Goal: Task Accomplishment & Management: Complete application form

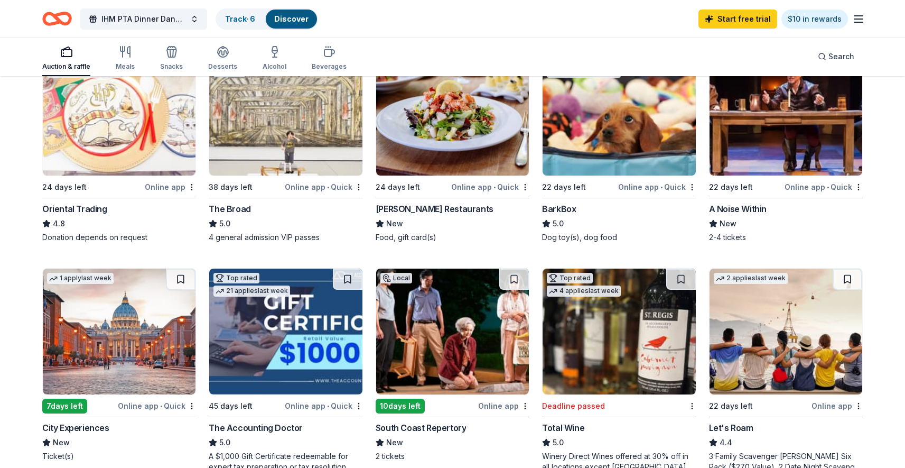
scroll to position [373, 0]
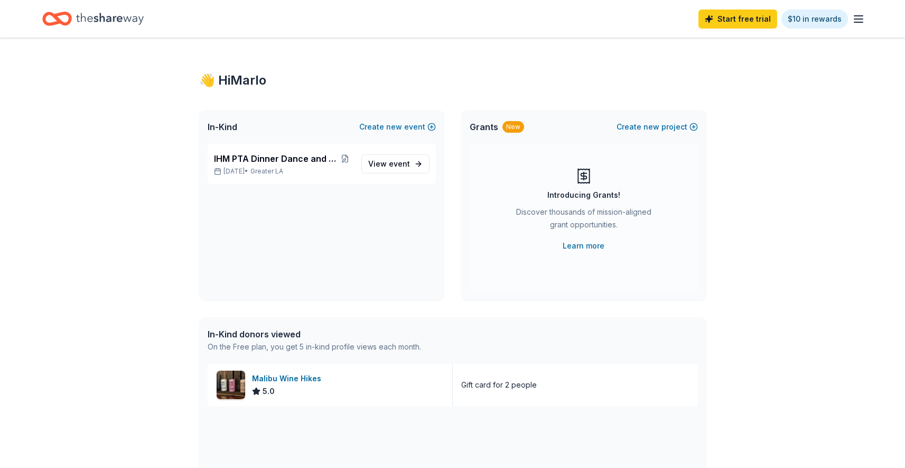
scroll to position [162, 0]
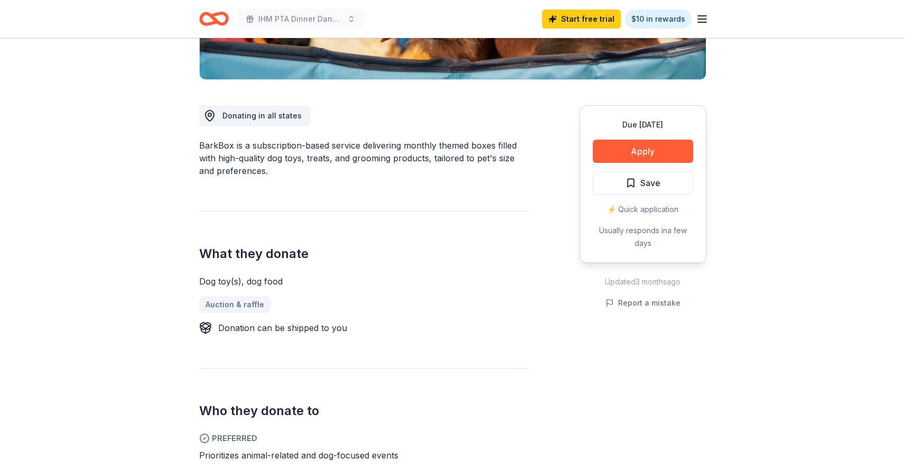
scroll to position [254, 0]
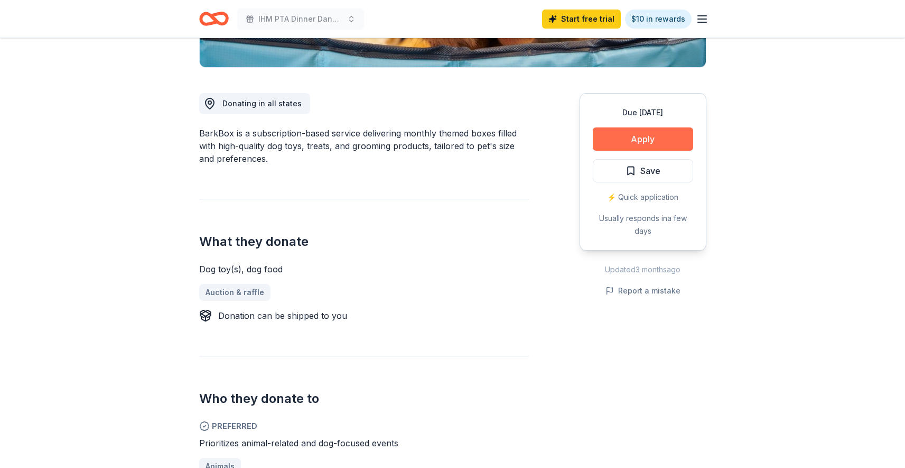
click at [636, 139] on button "Apply" at bounding box center [643, 138] width 100 height 23
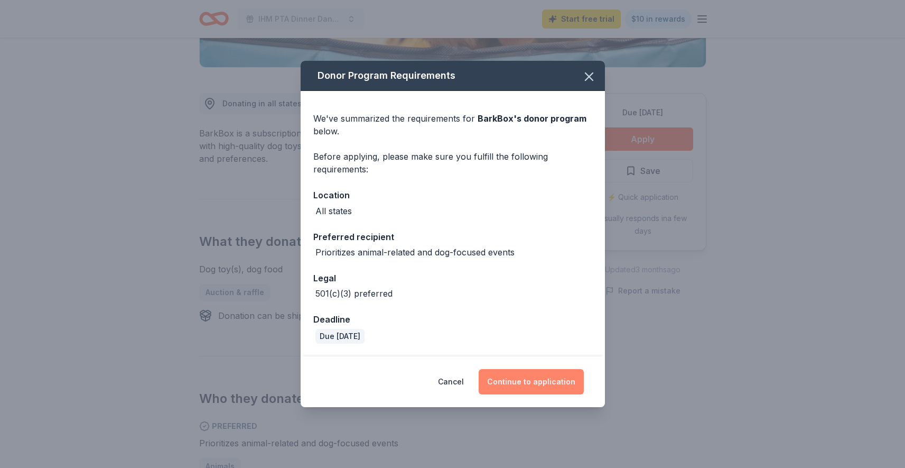
click at [545, 385] on button "Continue to application" at bounding box center [531, 381] width 105 height 25
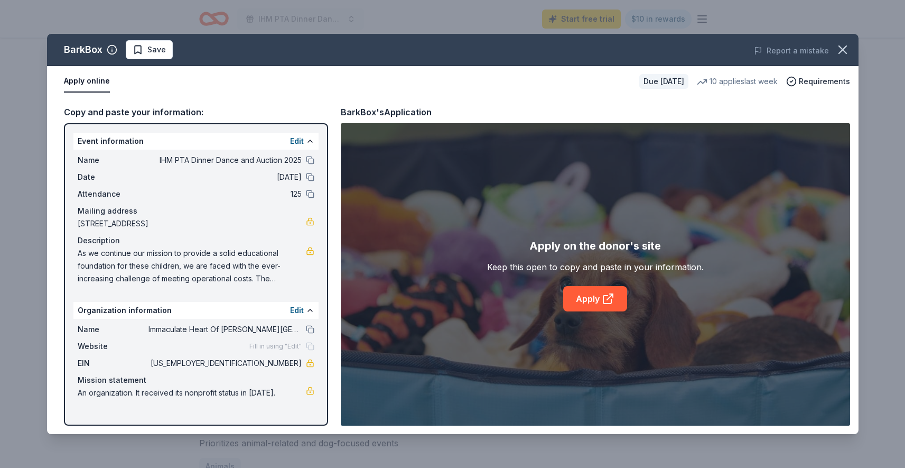
click at [286, 347] on span "Fill in using "Edit"" at bounding box center [275, 346] width 52 height 8
click at [295, 139] on button "Edit" at bounding box center [297, 141] width 14 height 13
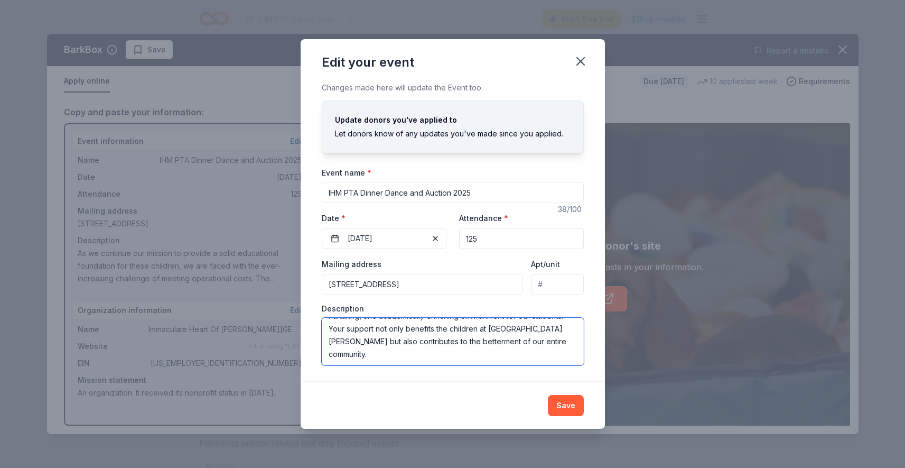
scroll to position [0, 0]
drag, startPoint x: 374, startPoint y: 357, endPoint x: 332, endPoint y: 316, distance: 58.7
click at [280, 284] on div "Edit your event Changes made here will update the Event too. Update donors you'…" at bounding box center [452, 234] width 905 height 468
paste textarea "We are reaching out to local businesses and community members to request donati…"
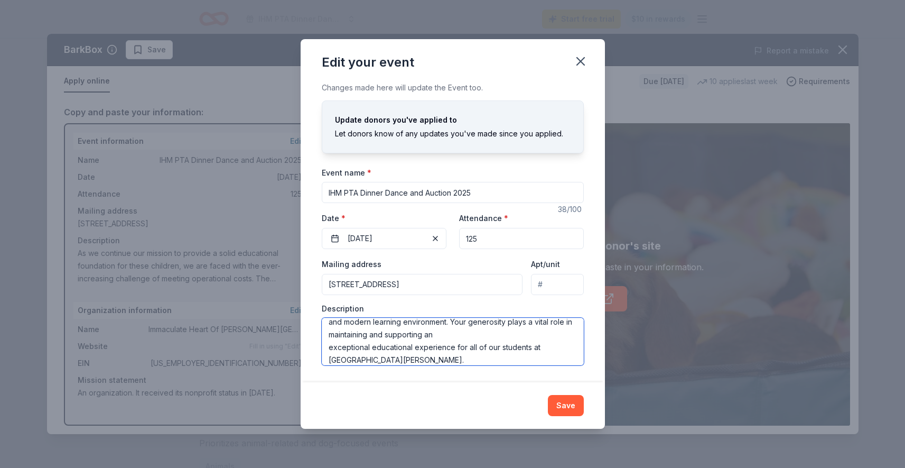
scroll to position [119, 0]
click at [329, 349] on textarea "We are reaching out to local businesses and community members to request donati…" at bounding box center [453, 342] width 262 height 48
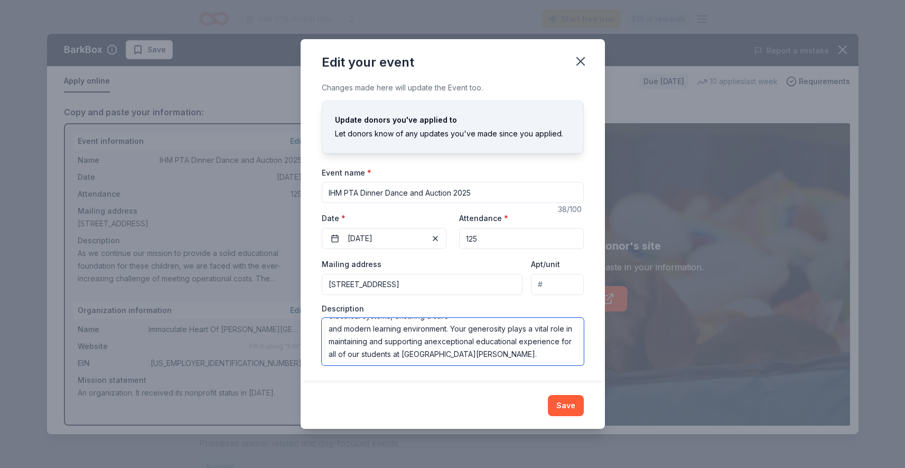
scroll to position [106, 0]
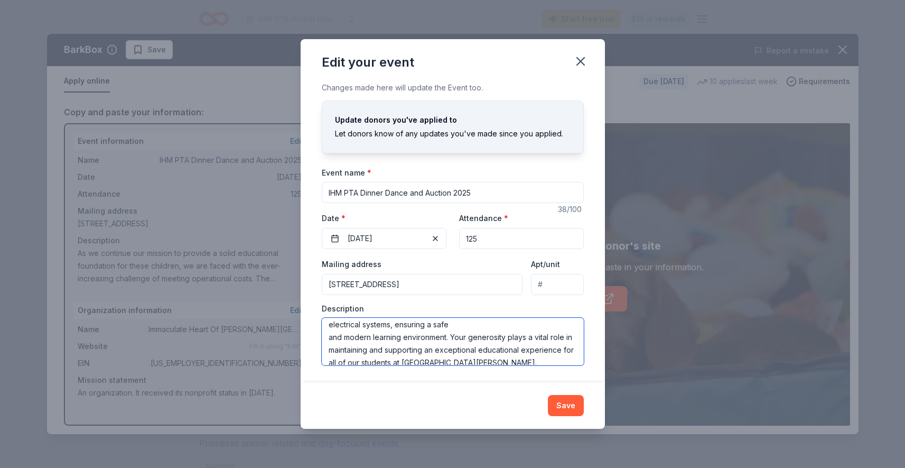
click at [326, 362] on textarea "We are reaching out to local businesses and community members to request donati…" at bounding box center [453, 342] width 262 height 48
drag, startPoint x: 328, startPoint y: 338, endPoint x: 373, endPoint y: 354, distance: 47.8
click at [328, 338] on textarea "We are reaching out to local businesses and community members to request donati…" at bounding box center [453, 342] width 262 height 48
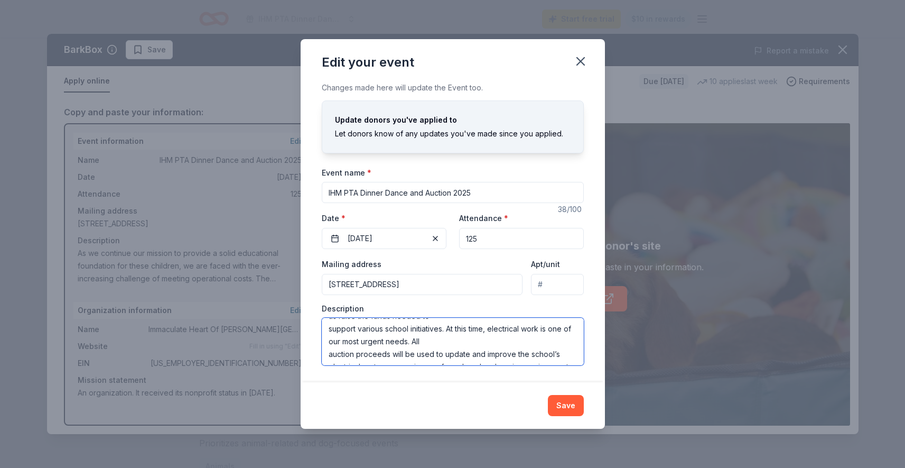
scroll to position [77, 0]
click at [328, 341] on textarea "We are reaching out to local businesses and community members to request donati…" at bounding box center [453, 342] width 262 height 48
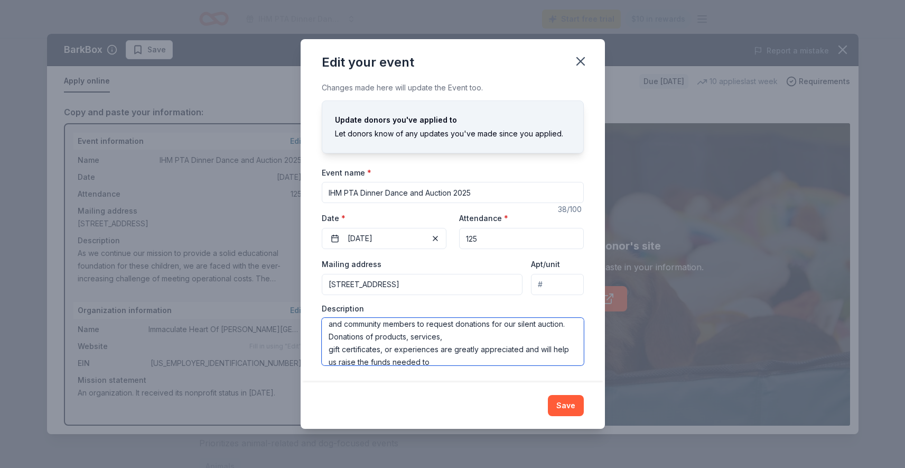
scroll to position [36, 0]
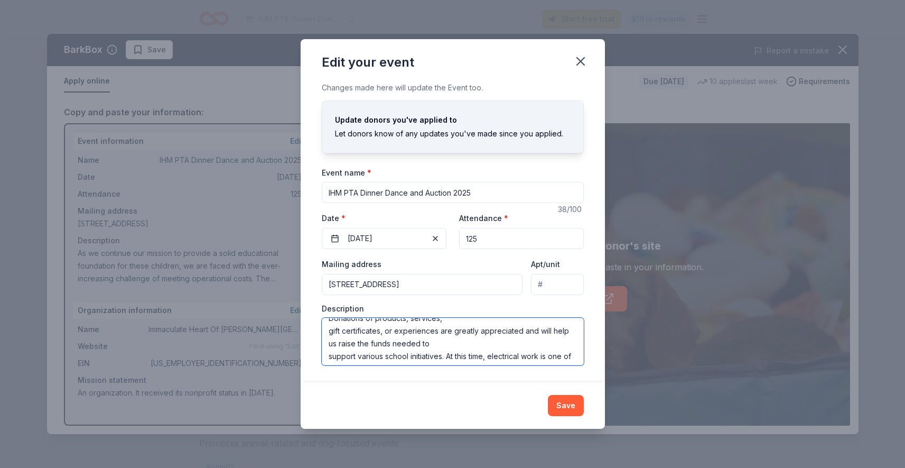
click at [328, 354] on textarea "We are reaching out to local businesses and community members to request donati…" at bounding box center [453, 342] width 262 height 48
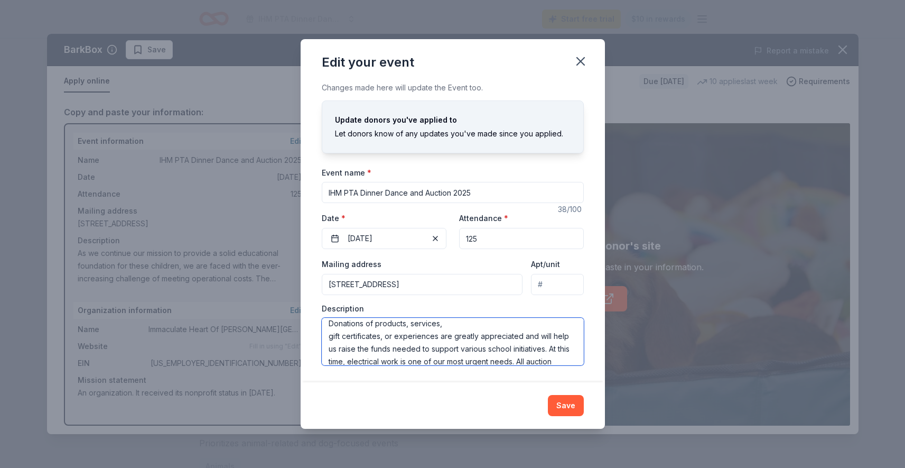
drag, startPoint x: 325, startPoint y: 338, endPoint x: 404, endPoint y: 373, distance: 85.9
click at [325, 338] on textarea "We are reaching out to local businesses and community members to request donati…" at bounding box center [453, 342] width 262 height 48
click at [329, 342] on textarea "We are reaching out to local businesses and community members to request donati…" at bounding box center [453, 342] width 262 height 48
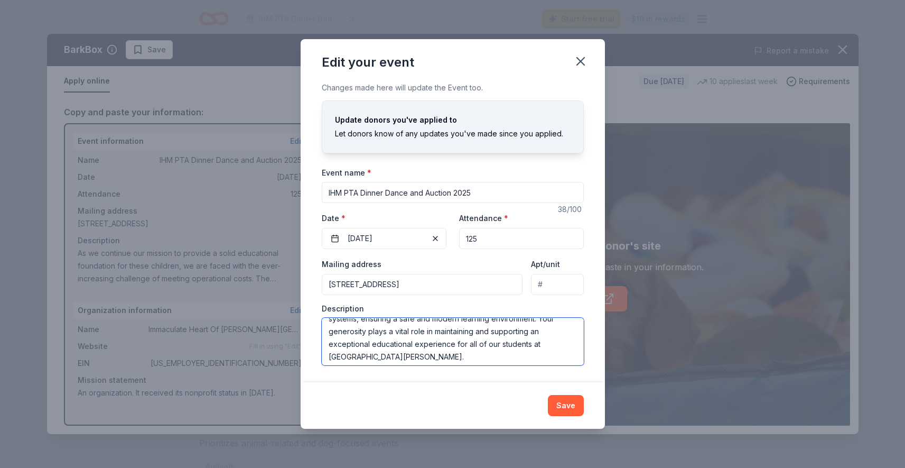
scroll to position [89, 0]
drag, startPoint x: 327, startPoint y: 354, endPoint x: 405, endPoint y: 369, distance: 80.2
click at [327, 353] on textarea "We are reaching out to local businesses and community members to request donati…" at bounding box center [453, 342] width 262 height 48
type textarea "We are reaching out to local businesses and community members to request donati…"
click at [499, 167] on div "Event name * IHM PTA Dinner Dance and Auction 2025" at bounding box center [453, 185] width 262 height 38
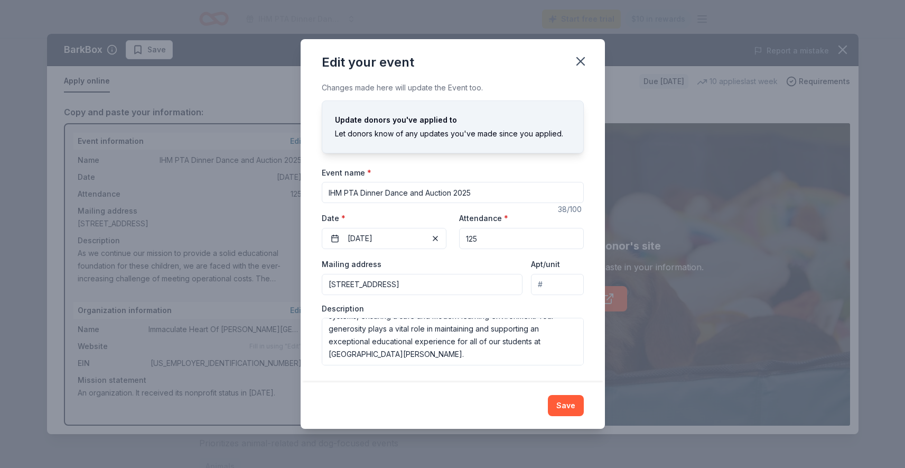
click at [561, 406] on button "Save" at bounding box center [566, 405] width 36 height 21
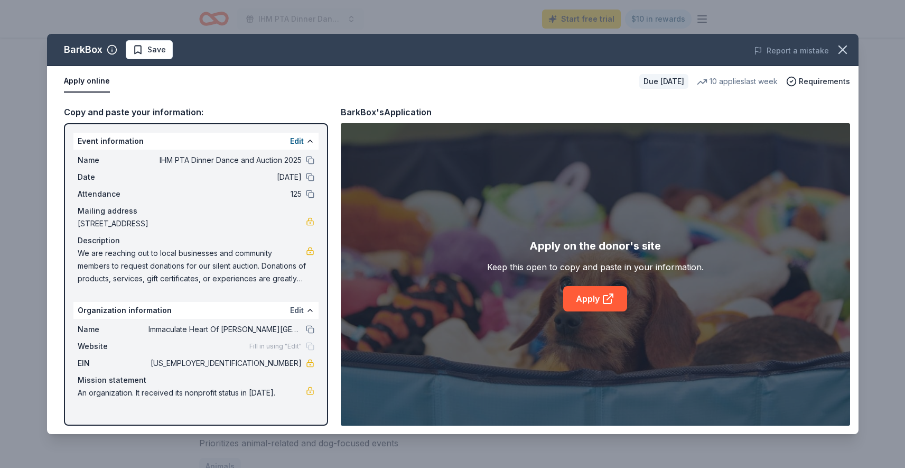
click at [297, 310] on button "Edit" at bounding box center [297, 310] width 14 height 13
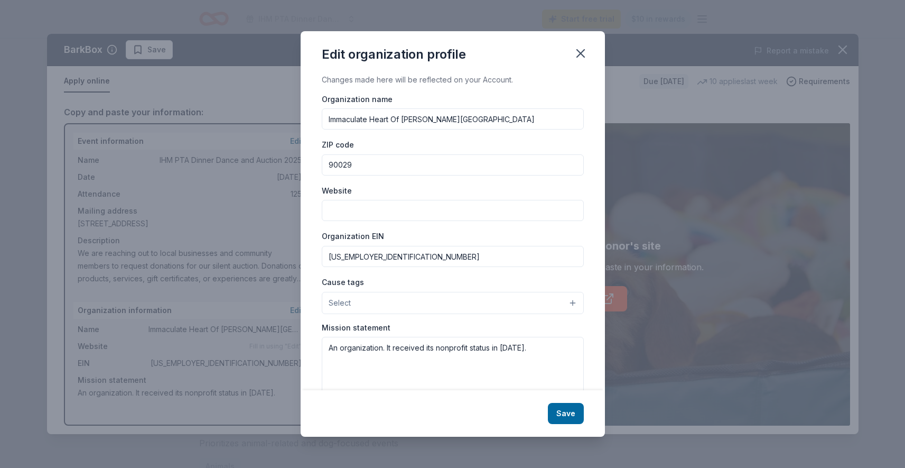
scroll to position [3, 0]
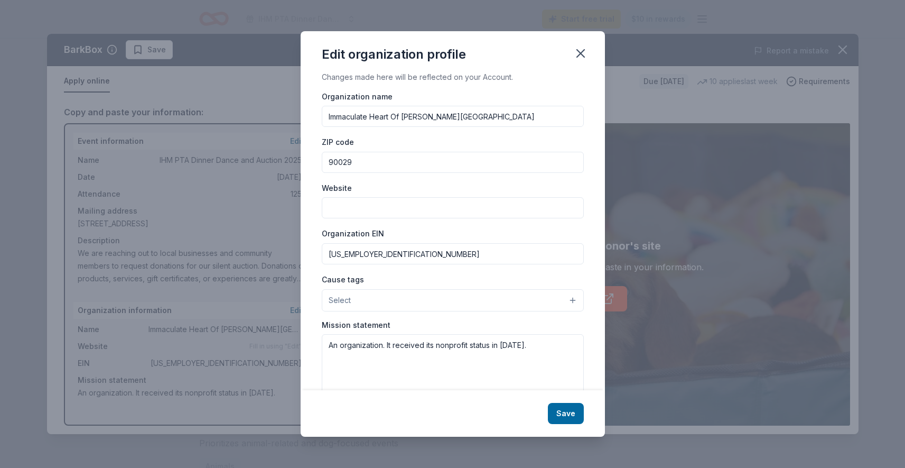
click at [367, 208] on input "Website" at bounding box center [453, 207] width 262 height 21
paste input "http://www.ihmla.org/"
type input "http://www.ihmla.org/"
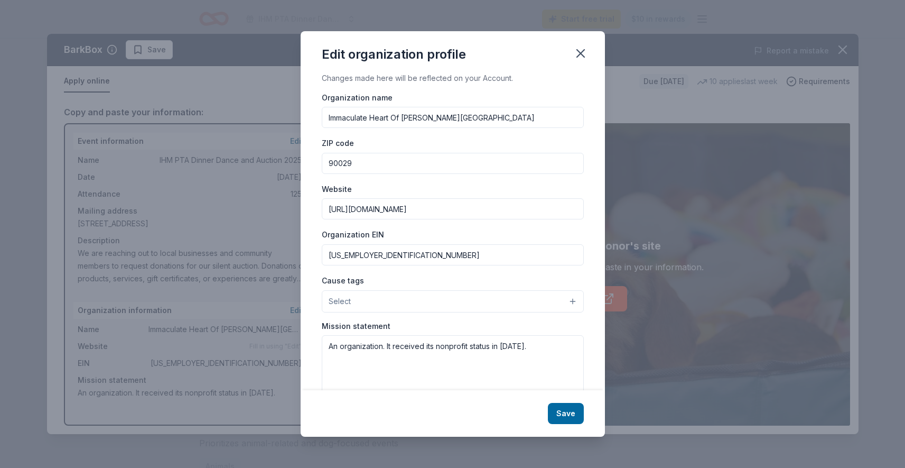
click at [565, 302] on button "Select" at bounding box center [453, 301] width 262 height 22
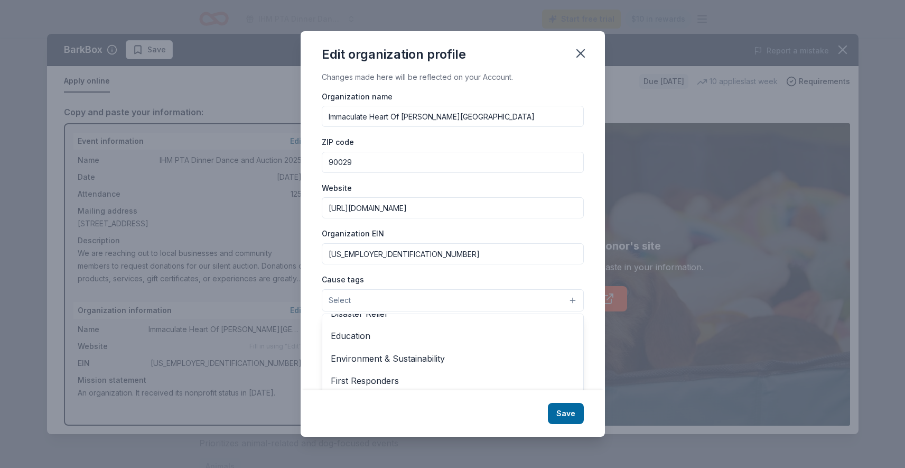
scroll to position [82, 0]
click at [369, 340] on span "Education" at bounding box center [453, 335] width 244 height 14
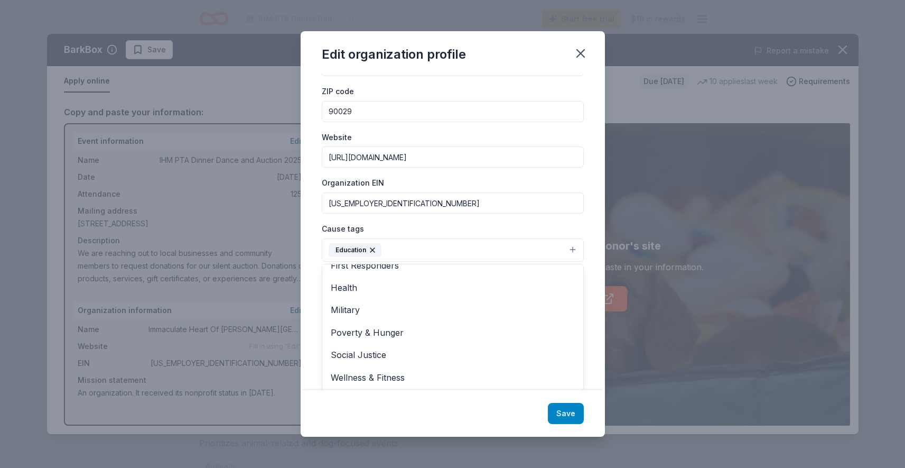
click at [575, 414] on div "Edit organization profile Changes made here will be reflected on your Account. …" at bounding box center [453, 234] width 304 height 406
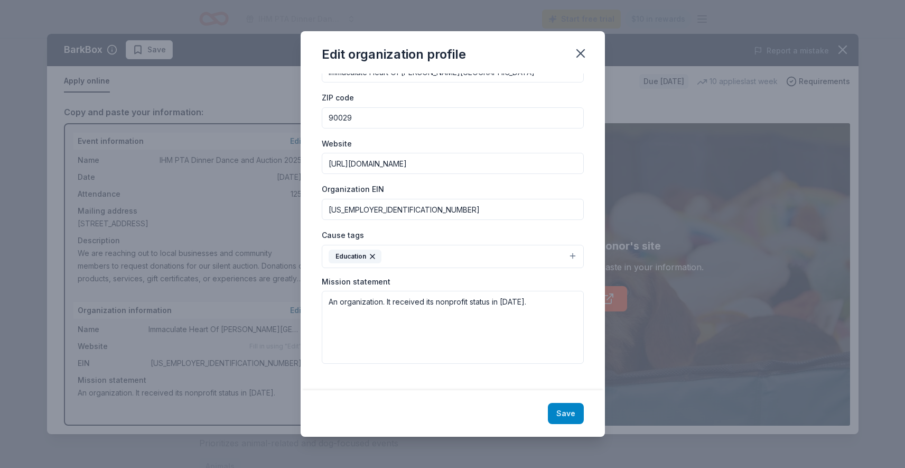
scroll to position [38, 0]
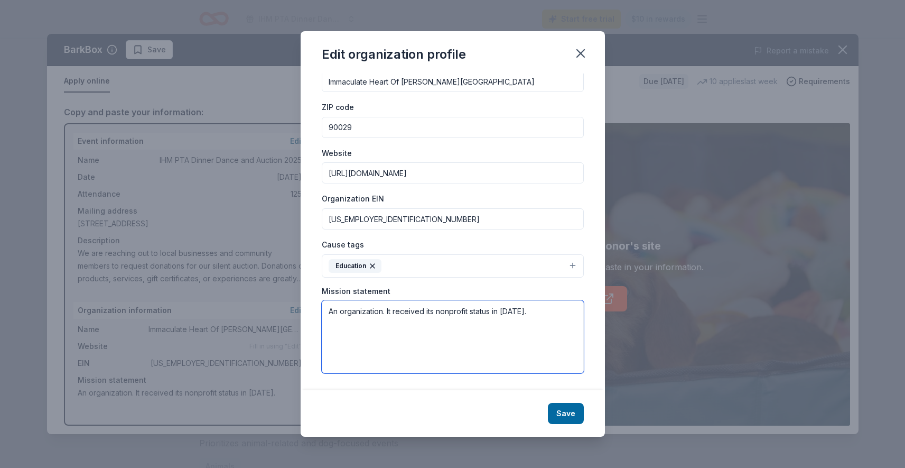
click at [435, 323] on textarea "An organization. It received its nonprofit status in 1946." at bounding box center [453, 336] width 262 height 73
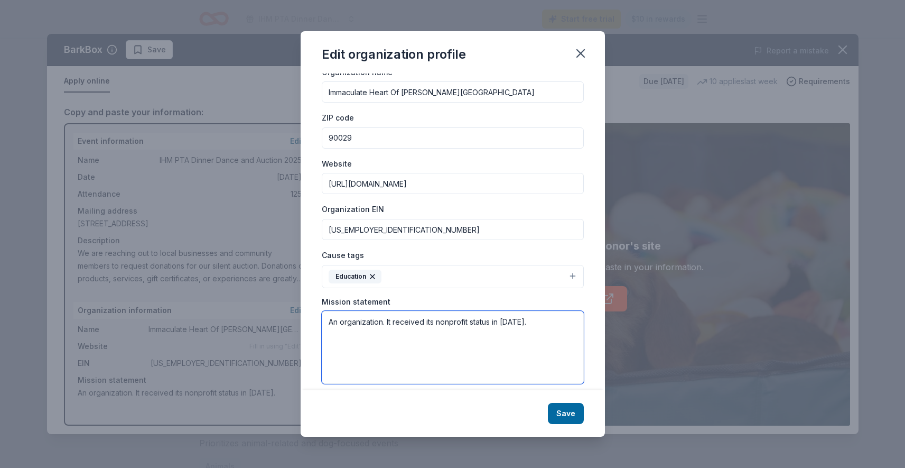
drag, startPoint x: 534, startPoint y: 324, endPoint x: 316, endPoint y: 326, distance: 217.2
click at [316, 326] on div "Changes made here will be reflected on your Account. Organization name Immacula…" at bounding box center [453, 231] width 304 height 317
paste textarea "Immaculate Heart of Mary School is a Community of Faith in which school and par…"
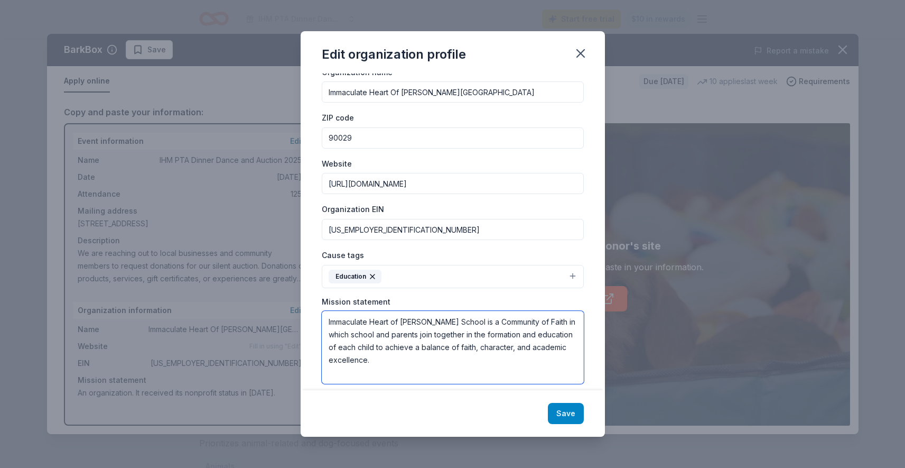
type textarea "Immaculate Heart of Mary School is a Community of Faith in which school and par…"
click at [569, 411] on button "Save" at bounding box center [566, 413] width 36 height 21
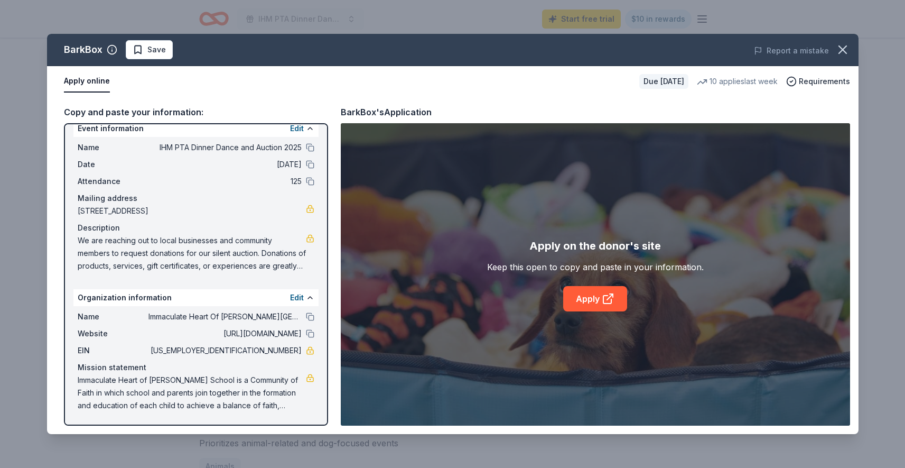
scroll to position [0, 0]
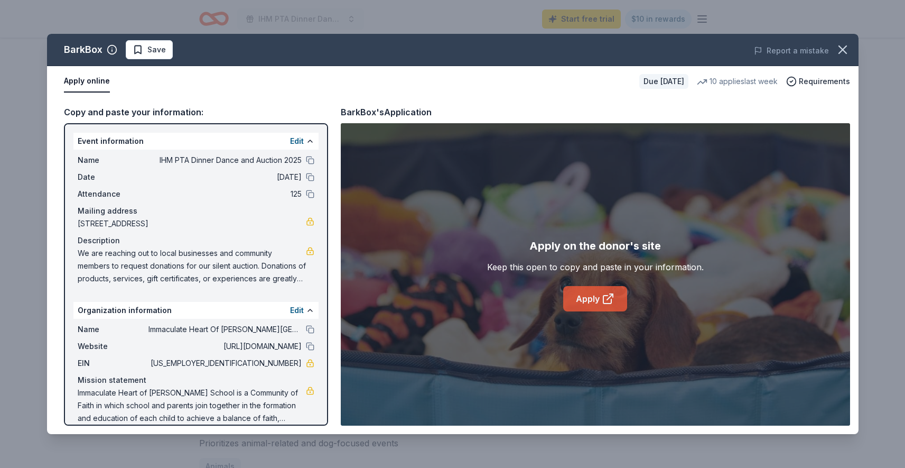
click at [597, 292] on link "Apply" at bounding box center [595, 298] width 64 height 25
drag, startPoint x: 847, startPoint y: 48, endPoint x: 522, endPoint y: 136, distance: 336.6
click at [847, 48] on icon "button" at bounding box center [842, 49] width 15 height 15
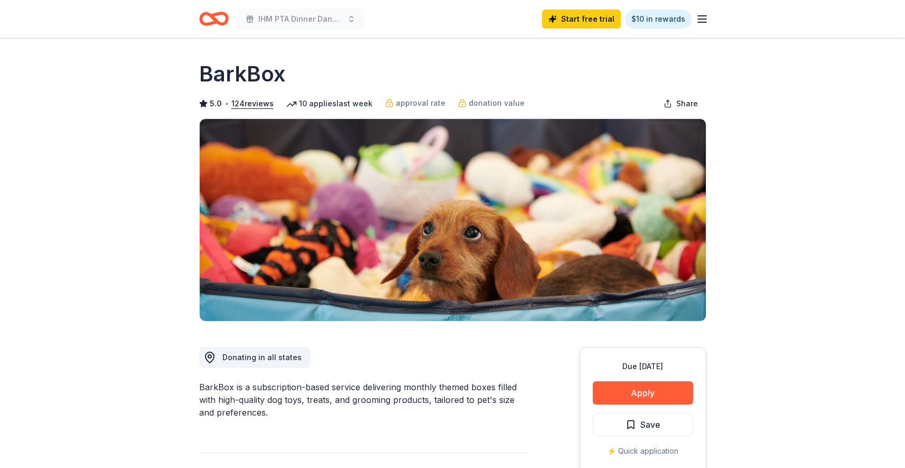
scroll to position [2, 0]
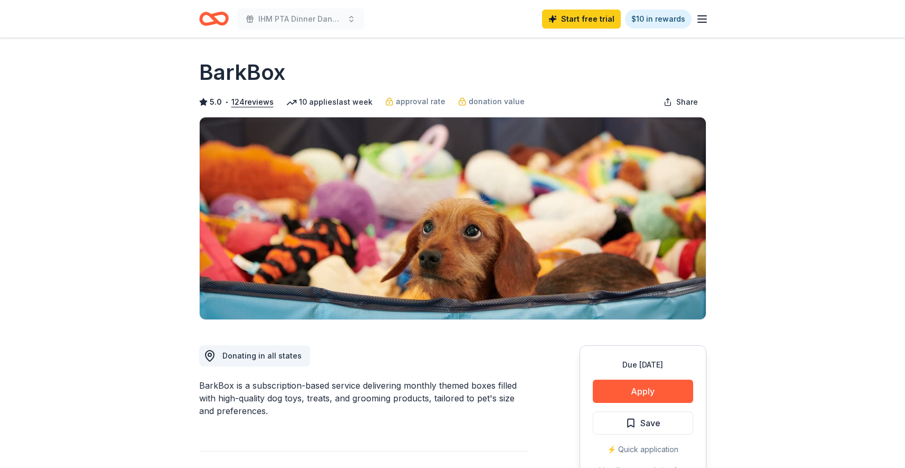
click at [212, 18] on icon "Home" at bounding box center [218, 18] width 16 height 11
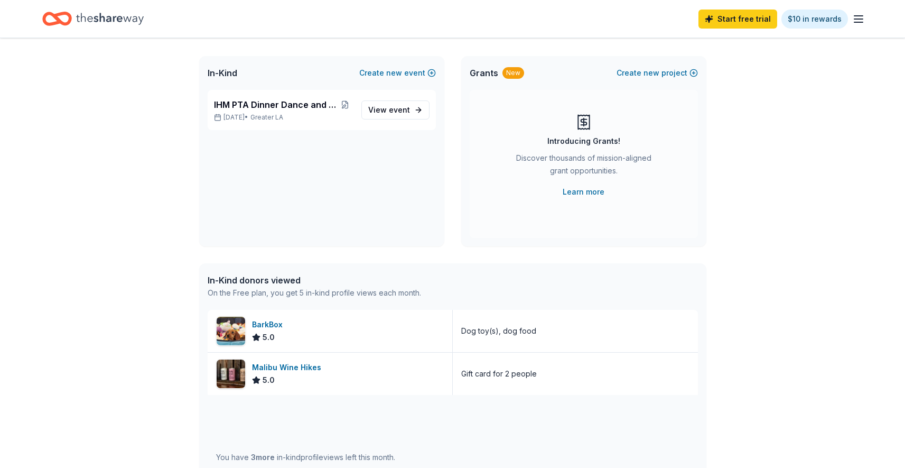
scroll to position [59, 0]
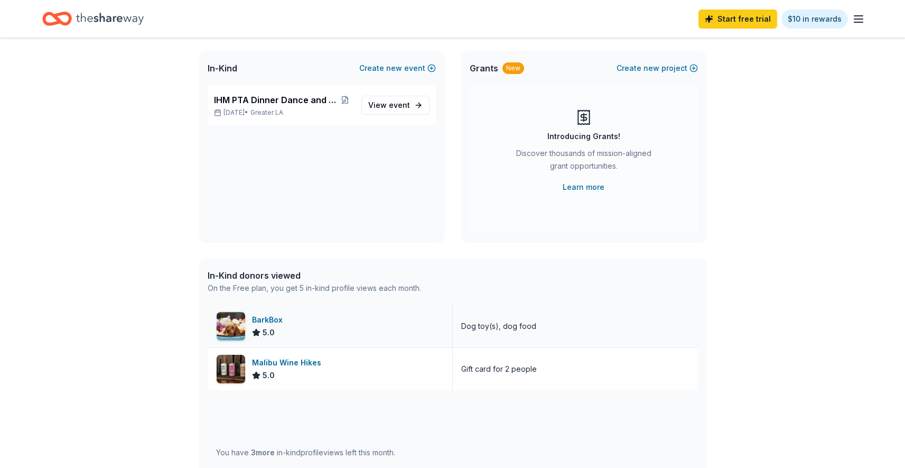
click at [380, 322] on div "BarkBox 5.0" at bounding box center [330, 326] width 245 height 42
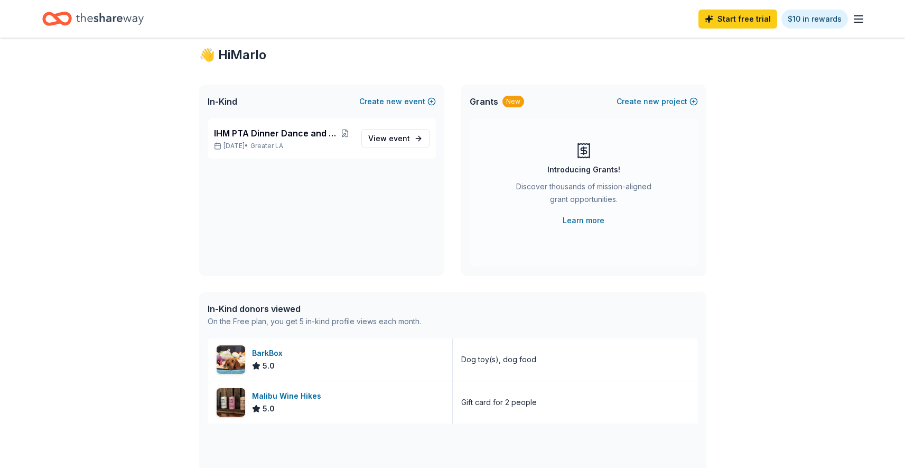
scroll to position [0, 0]
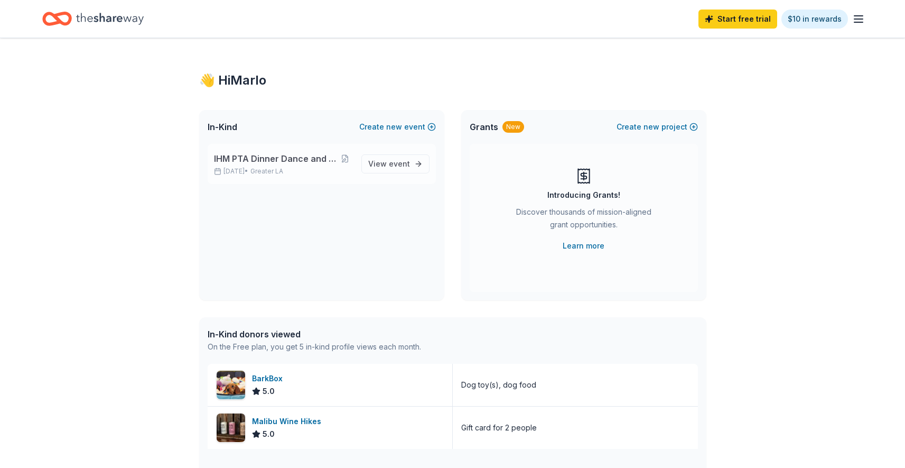
click at [261, 167] on p "Dec 05, 2025 • Greater LA" at bounding box center [283, 171] width 139 height 8
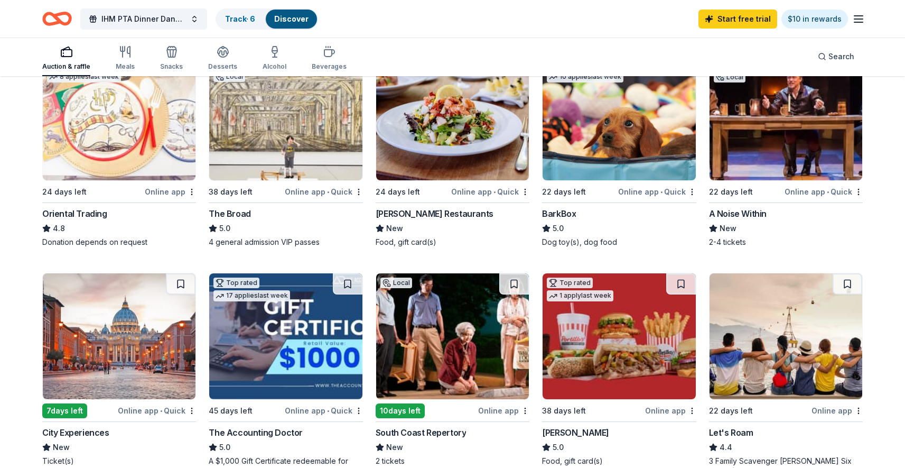
scroll to position [286, 0]
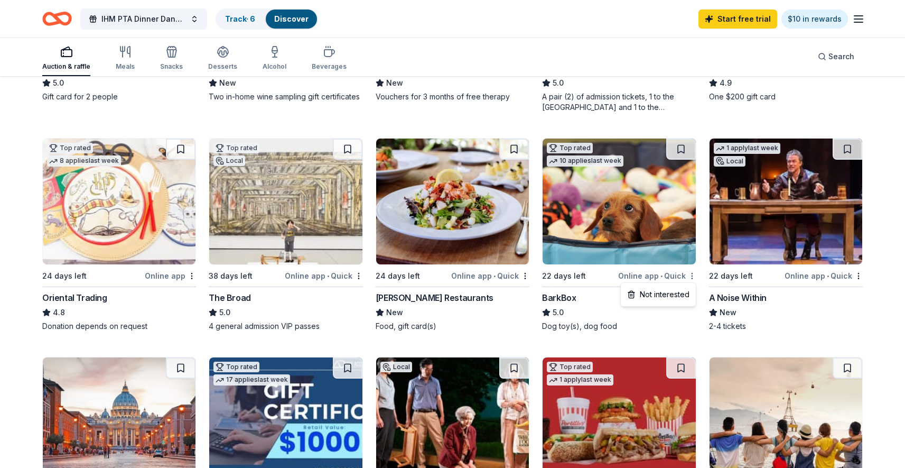
click at [681, 147] on button at bounding box center [681, 148] width 30 height 21
click at [231, 23] on div "Track · 7" at bounding box center [240, 19] width 46 height 19
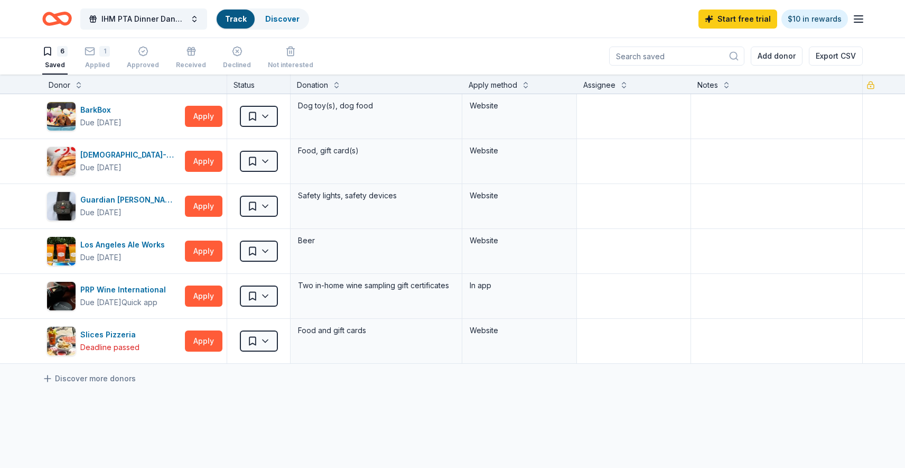
scroll to position [1, 0]
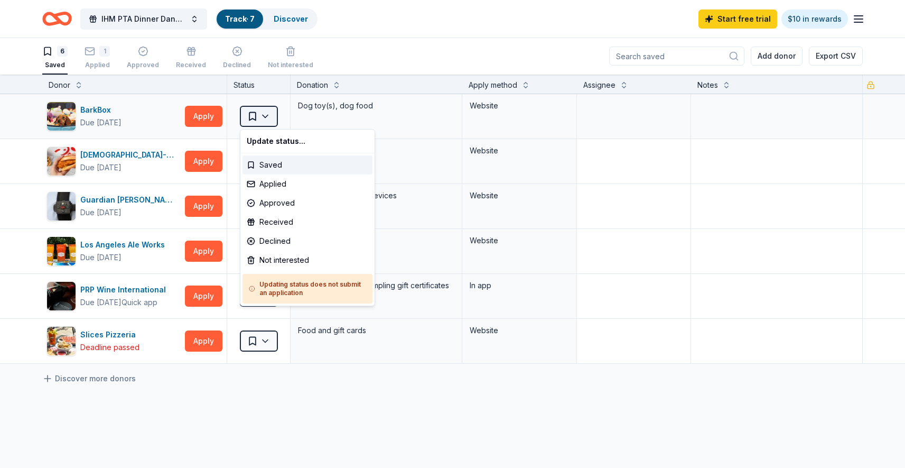
click at [275, 121] on html "10% IHM PTA Dinner Dance and Auction 2025 Track · 7 Discover Start free trial $…" at bounding box center [452, 233] width 905 height 468
click at [277, 184] on div "Applied" at bounding box center [308, 183] width 130 height 19
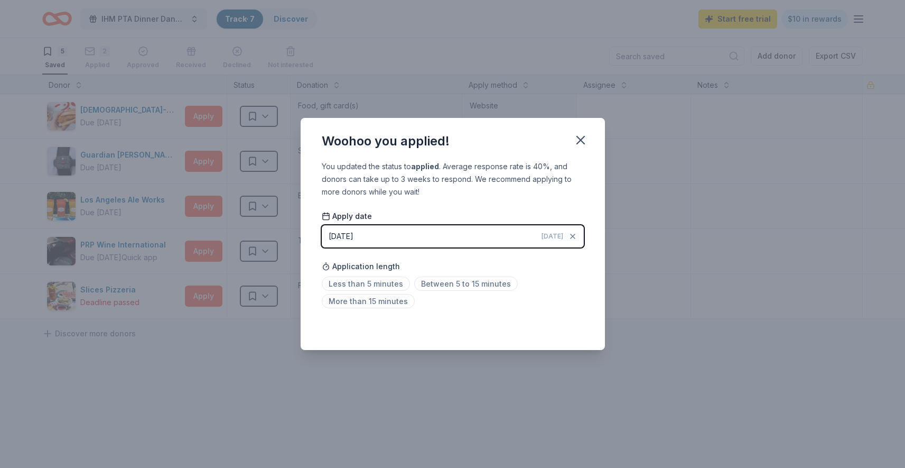
click at [537, 313] on div "You updated the status to applied . Average response rate is 40%, and donors ca…" at bounding box center [453, 255] width 304 height 190
click at [407, 413] on div "Woohoo you applied! You updated the status to applied . Average response rate i…" at bounding box center [452, 234] width 905 height 468
click at [591, 138] on button "button" at bounding box center [580, 139] width 23 height 23
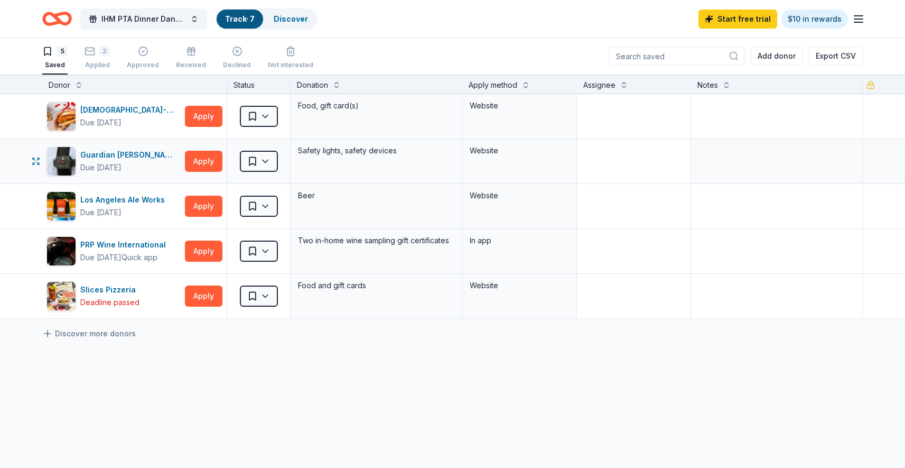
scroll to position [0, 0]
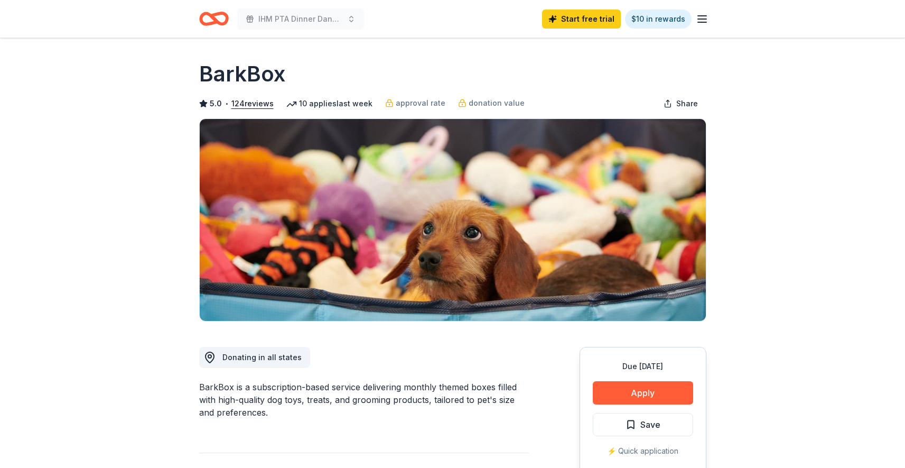
click at [239, 68] on h1 "BarkBox" at bounding box center [242, 74] width 86 height 30
click at [250, 76] on h1 "BarkBox" at bounding box center [242, 74] width 86 height 30
